Goal: Transaction & Acquisition: Purchase product/service

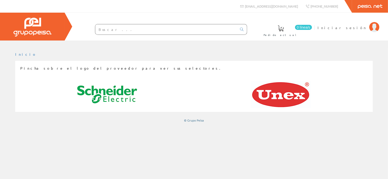
click at [135, 30] on input "text" at bounding box center [166, 29] width 142 height 10
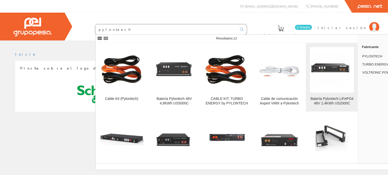
type input "pylonteech"
click at [329, 69] on img at bounding box center [332, 69] width 44 height 33
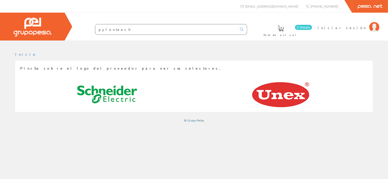
click at [128, 30] on input "pylonteech" at bounding box center [166, 29] width 142 height 10
drag, startPoint x: 110, startPoint y: 30, endPoint x: 134, endPoint y: 29, distance: 24.6
click at [134, 29] on input "pylonteech" at bounding box center [166, 29] width 142 height 10
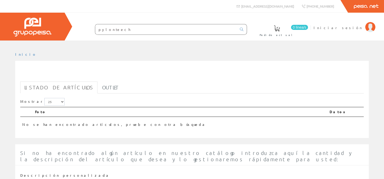
click at [134, 29] on input "pylonteech" at bounding box center [166, 29] width 142 height 10
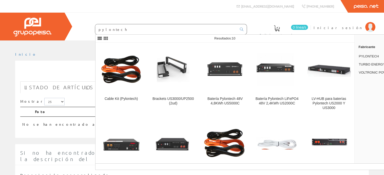
type input "pylontech"
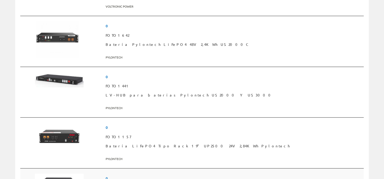
scroll to position [329, 0]
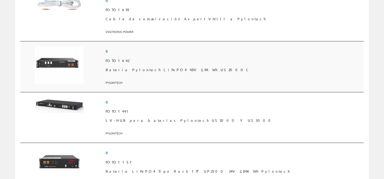
click at [104, 65] on td at bounding box center [68, 66] width 71 height 51
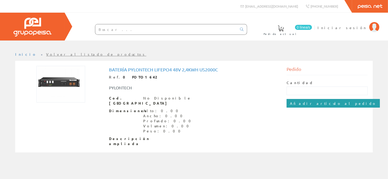
click at [302, 104] on input "Añadir artículo al pedido" at bounding box center [333, 103] width 93 height 9
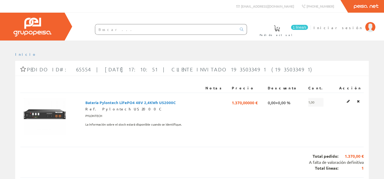
click at [126, 30] on input "text" at bounding box center [166, 29] width 142 height 10
type input "pylonteech"
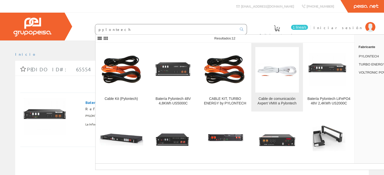
click at [269, 76] on figure at bounding box center [277, 70] width 44 height 46
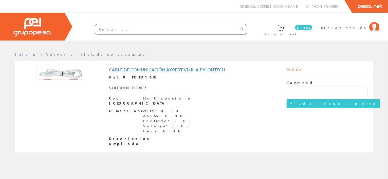
click at [59, 75] on img at bounding box center [60, 73] width 49 height 14
